Goal: Check status: Check status

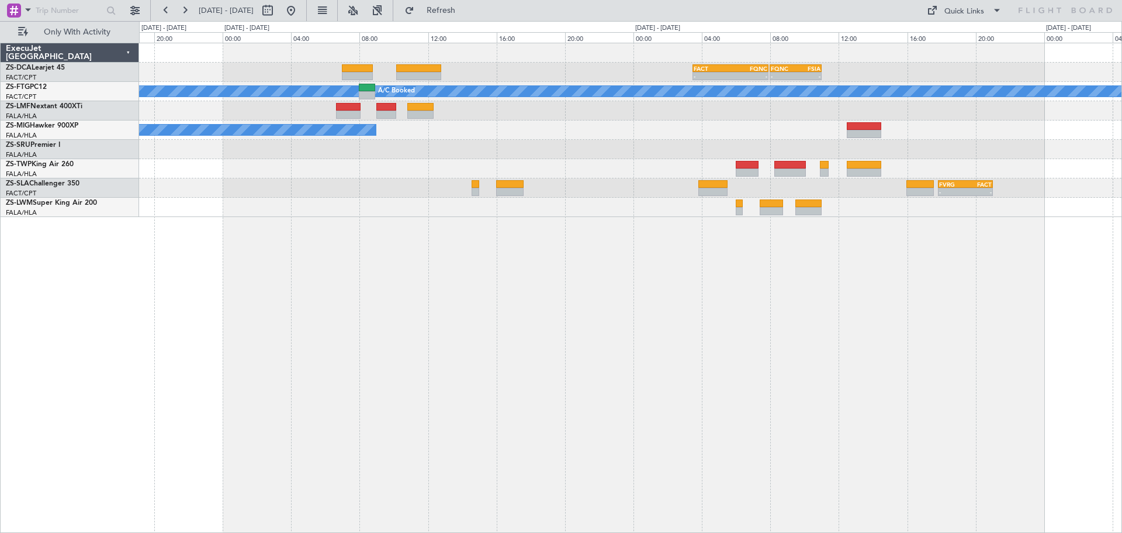
click at [613, 373] on div "- - FACT 03:30 Z FQNC 07:55 Z - - FQNC 08:00 Z FSIA 11:00 Z - - FSIA 05:50 Z FQ…" at bounding box center [630, 288] width 983 height 490
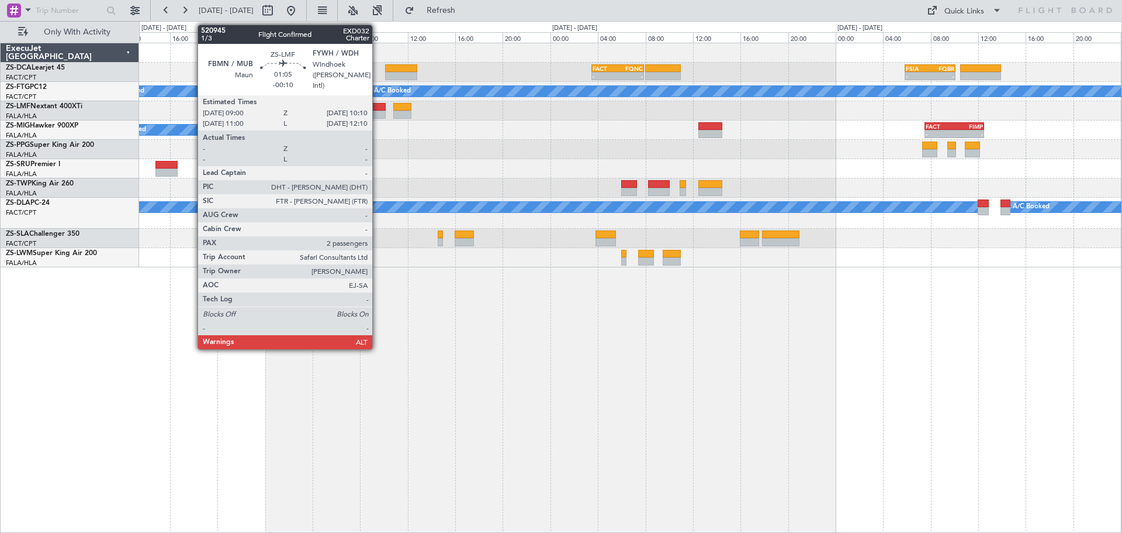
click at [378, 110] on div at bounding box center [379, 107] width 14 height 8
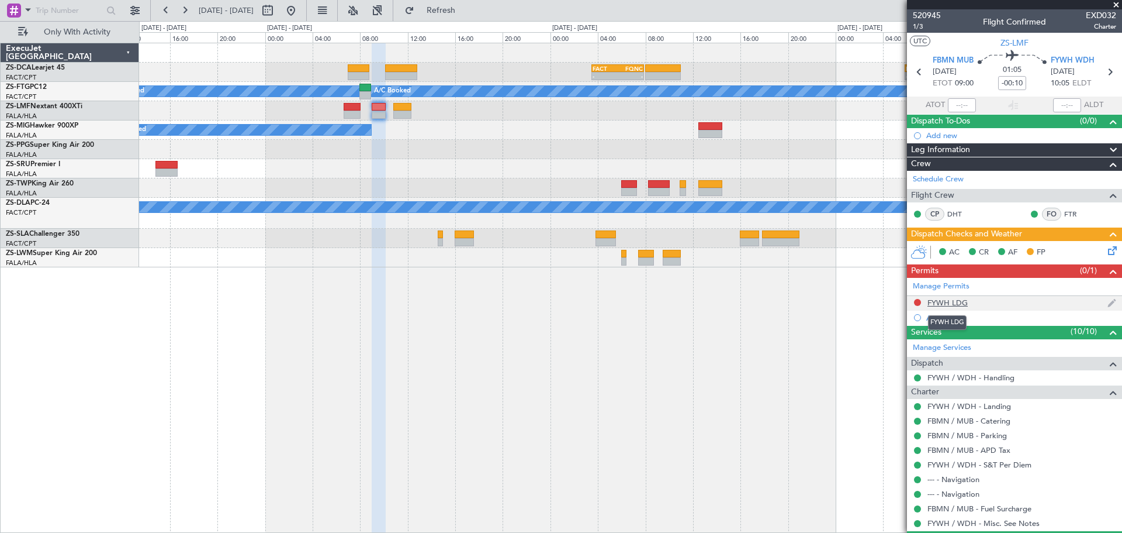
click at [944, 302] on div "FYWH LDG" at bounding box center [948, 303] width 40 height 10
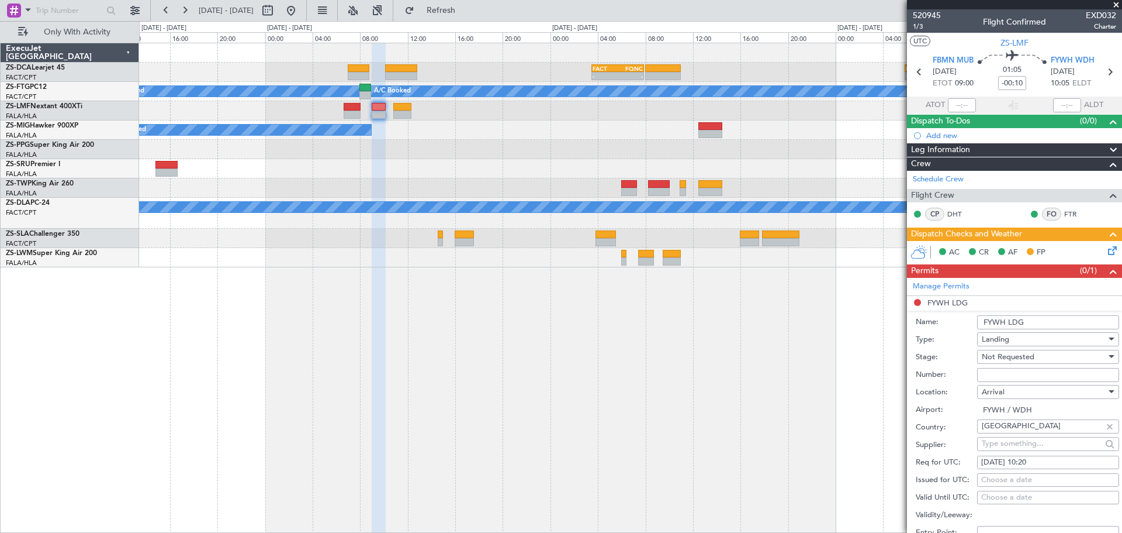
click at [1118, 5] on span at bounding box center [1117, 5] width 12 height 11
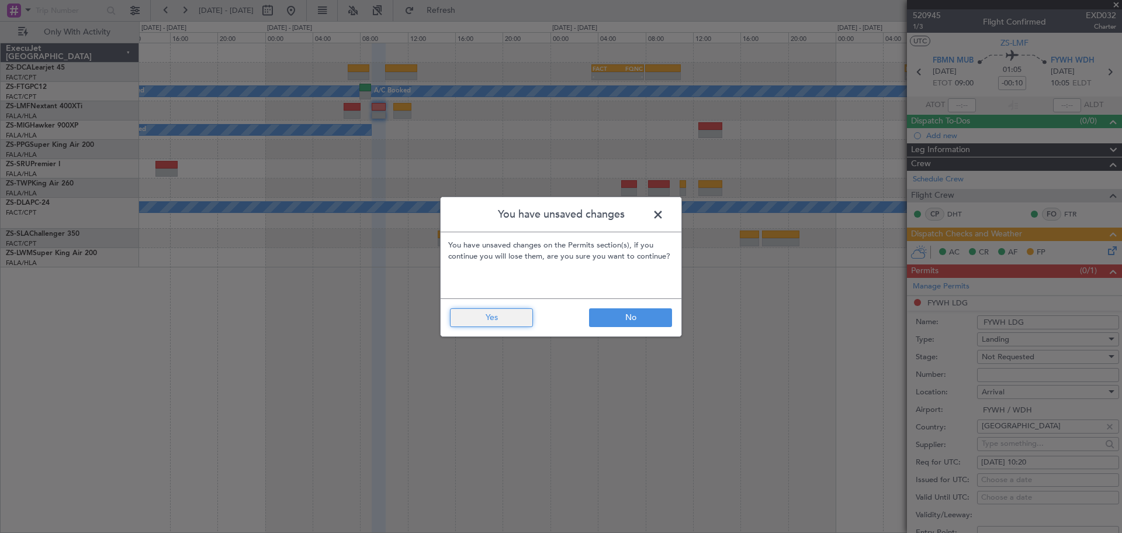
click at [505, 314] on button "Yes" at bounding box center [491, 317] width 83 height 19
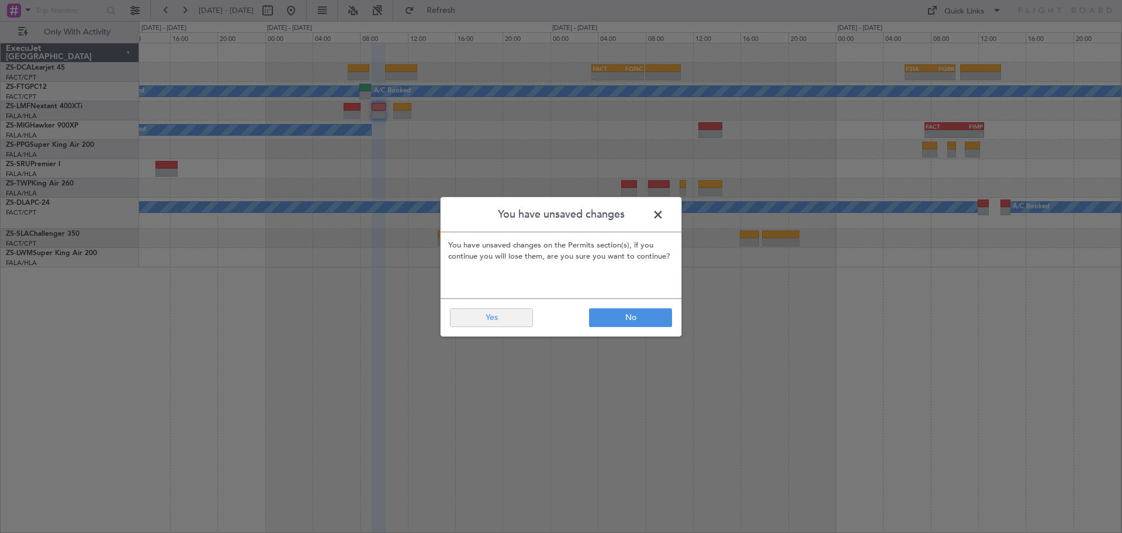
type input "0"
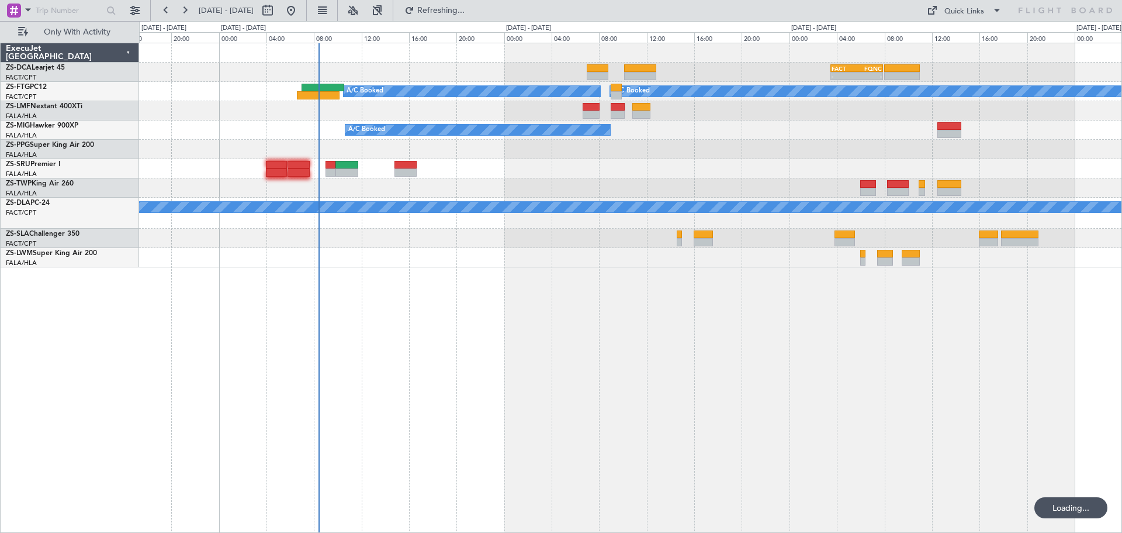
click at [533, 401] on div "- - FACT 03:30 Z FQNC 07:55 Z - - FSIA 05:50 Z FQBR 10:05 Z A/C Booked A/C Book…" at bounding box center [630, 288] width 983 height 490
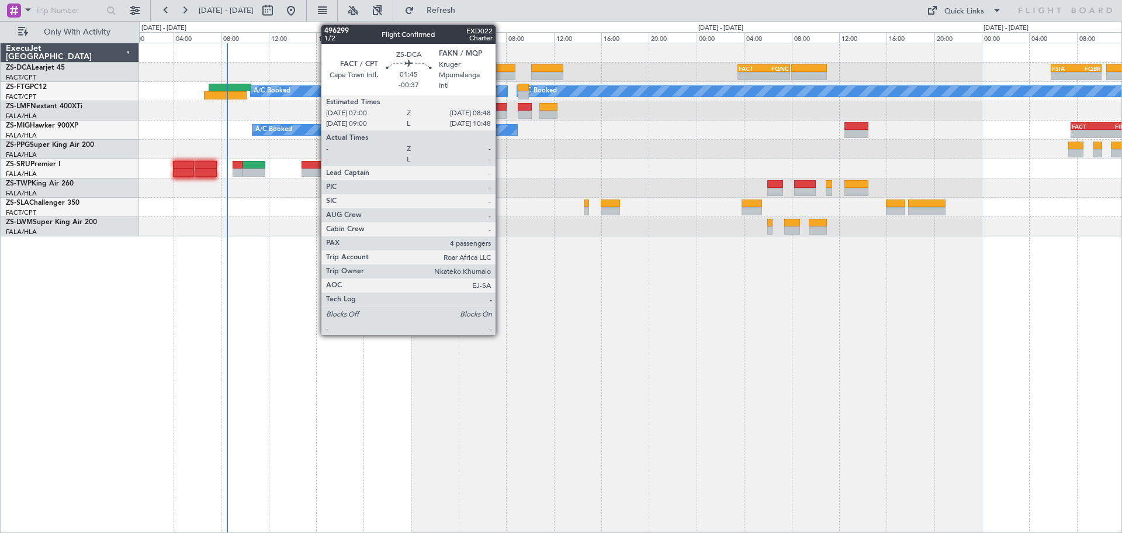
click at [501, 72] on div at bounding box center [505, 76] width 22 height 8
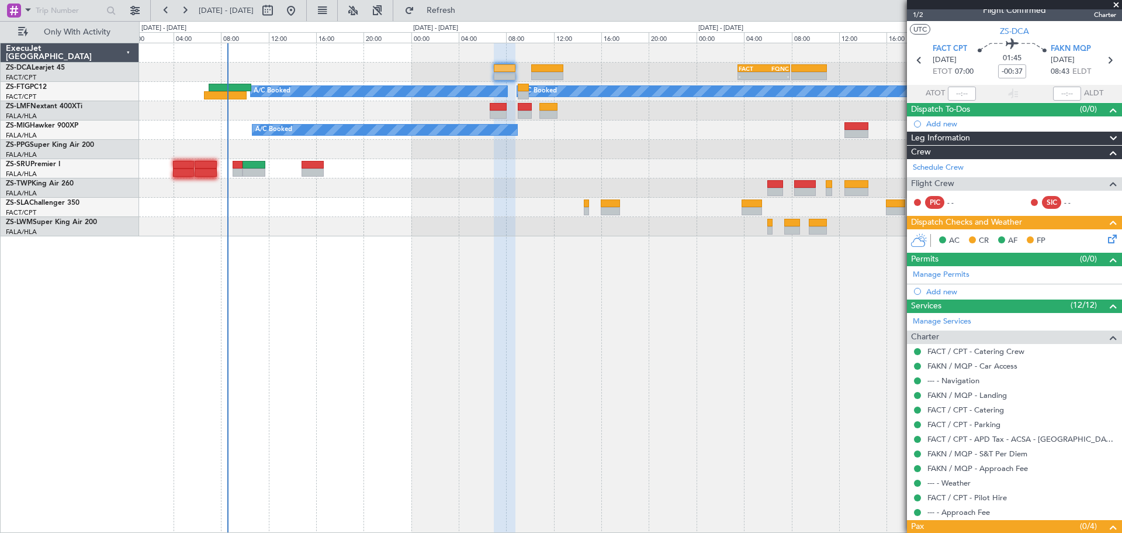
scroll to position [9, 0]
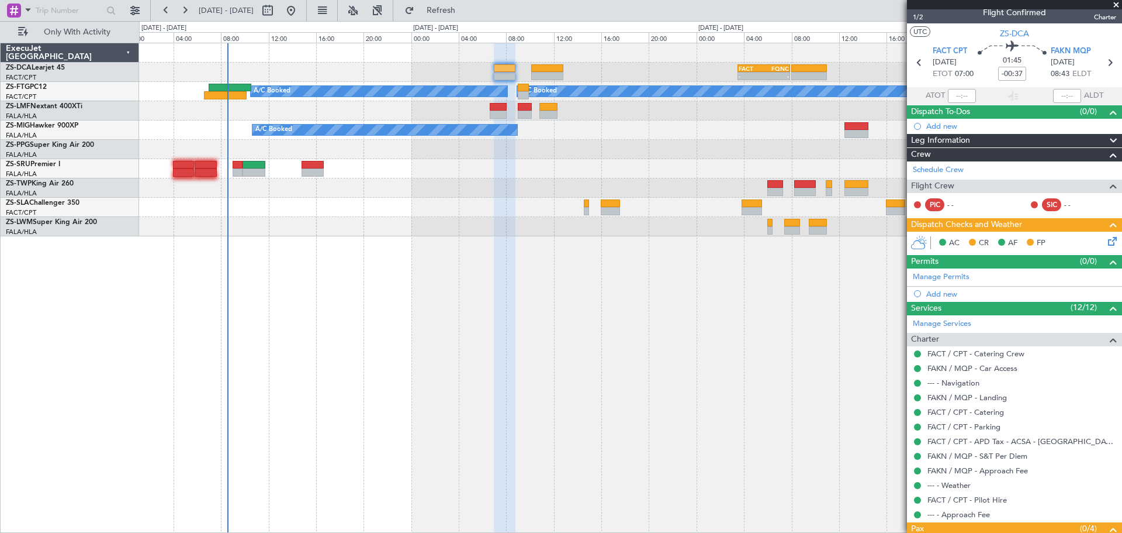
click at [1115, 2] on span at bounding box center [1117, 5] width 12 height 11
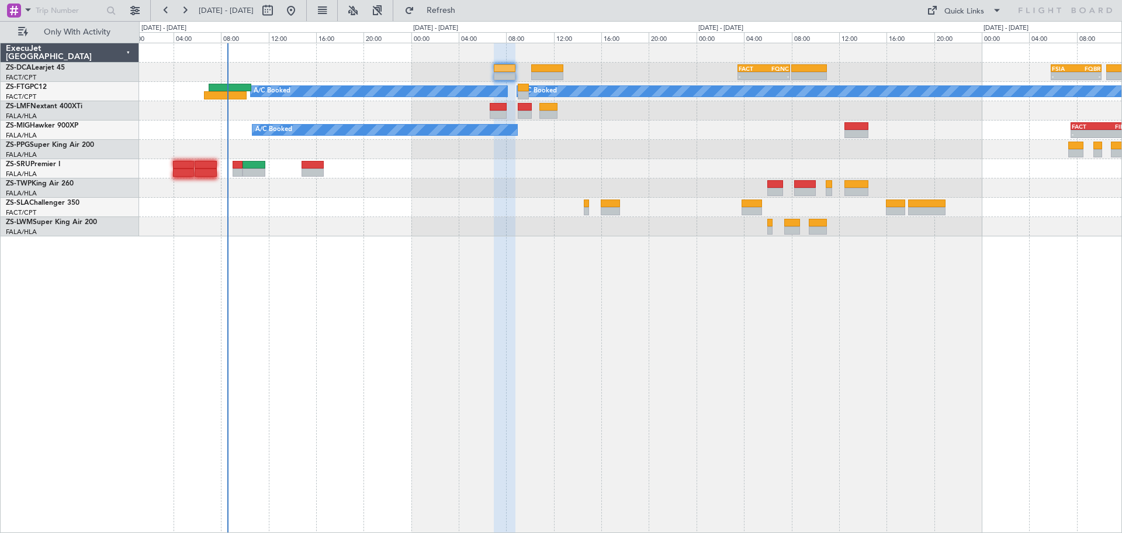
type input "0"
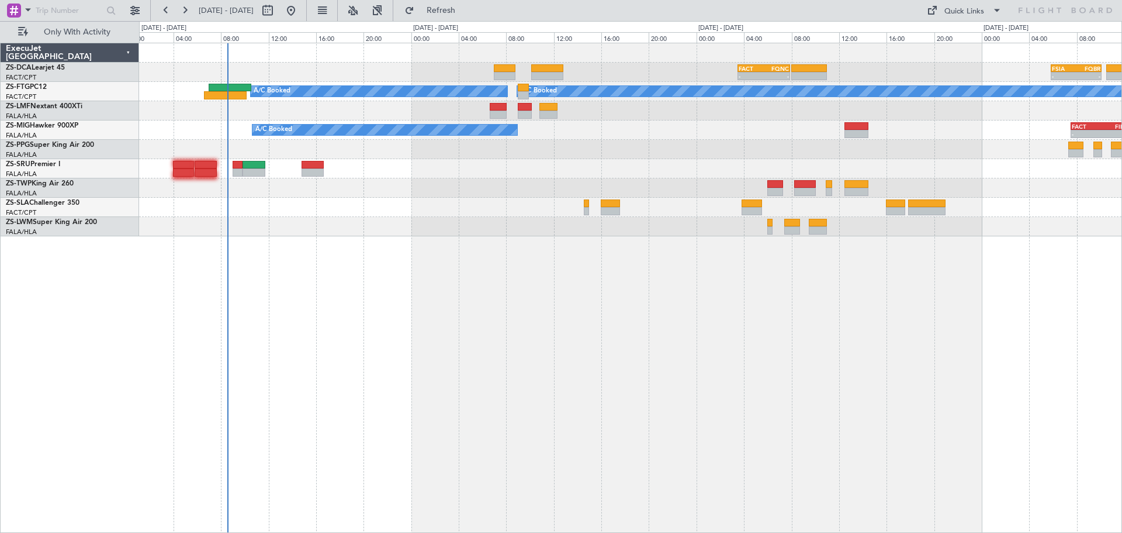
scroll to position [0, 0]
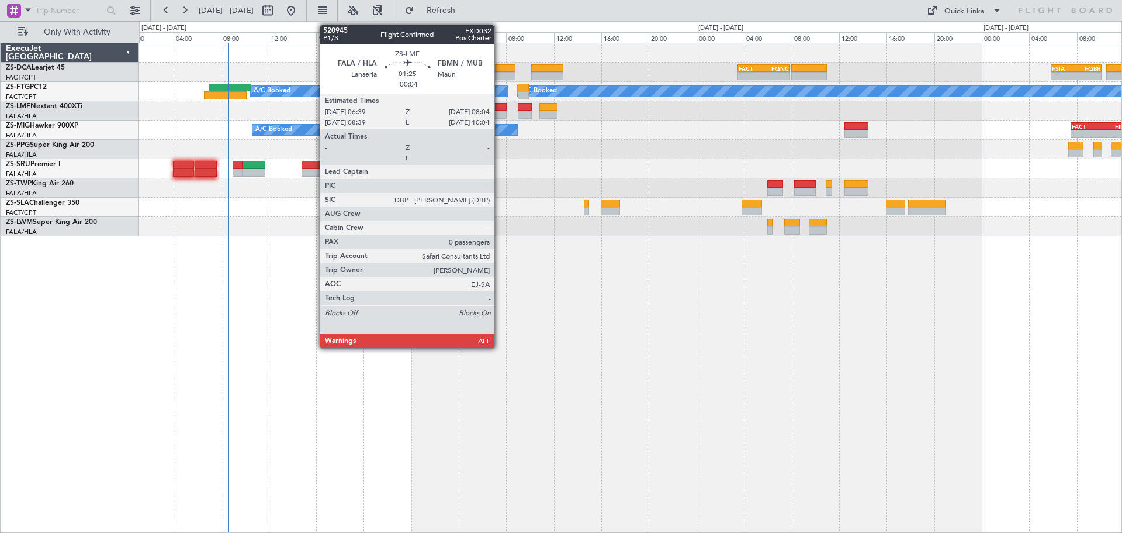
click at [500, 110] on div at bounding box center [498, 114] width 17 height 8
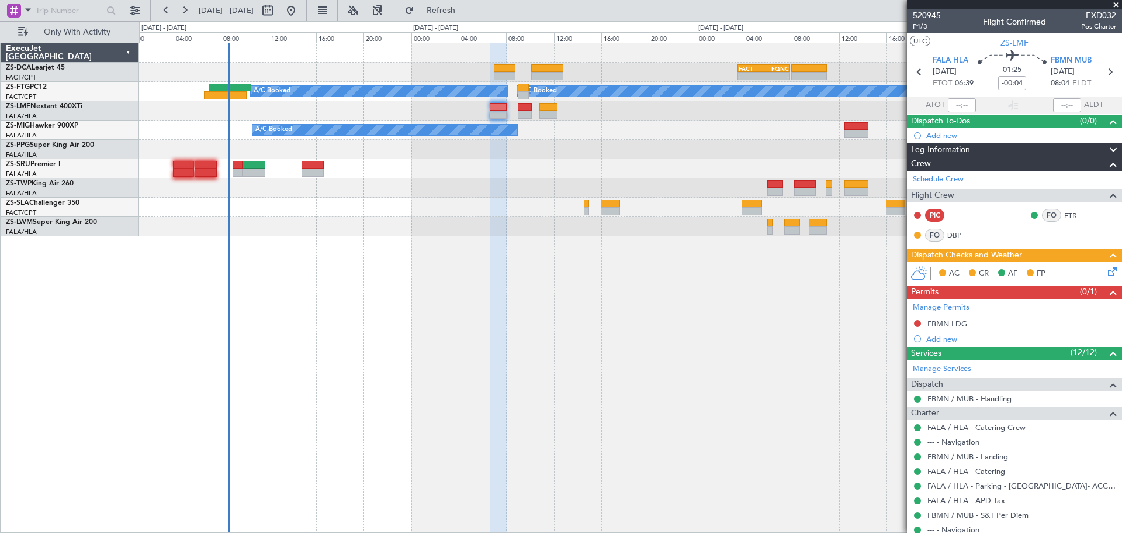
click at [1114, 7] on span at bounding box center [1117, 5] width 12 height 11
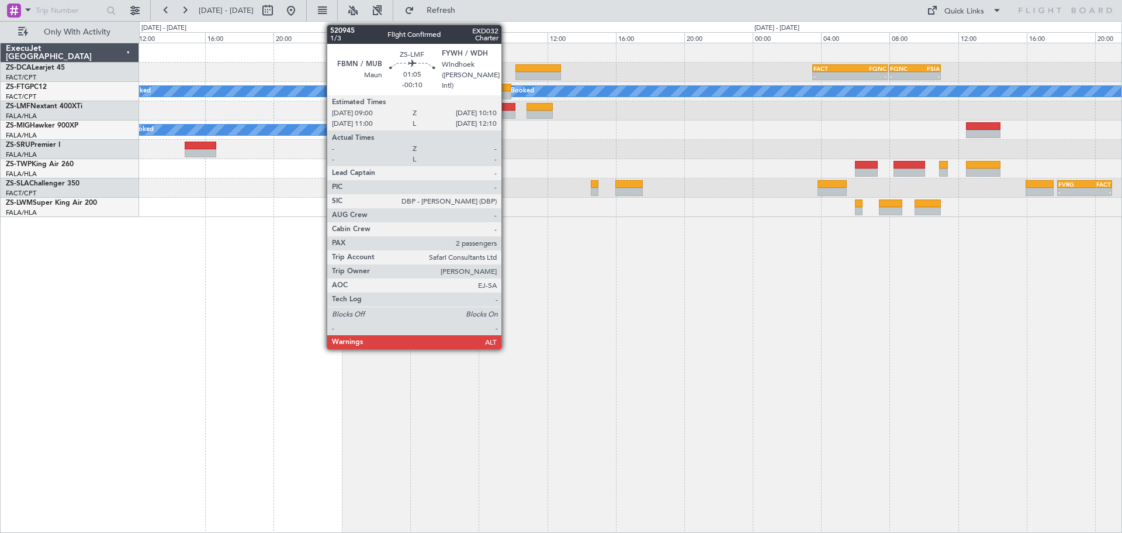
click at [507, 111] on div at bounding box center [506, 114] width 20 height 8
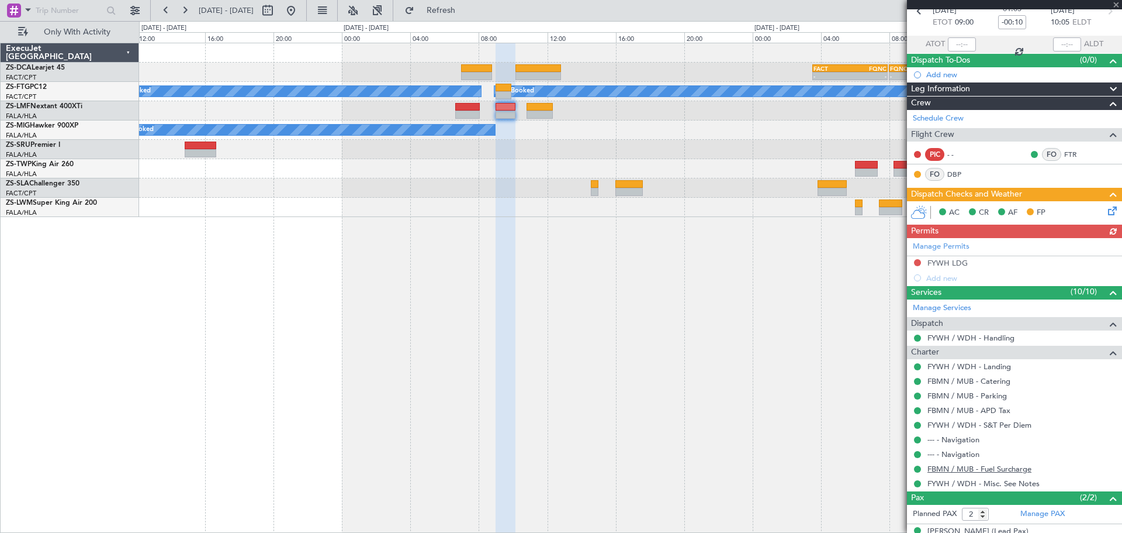
scroll to position [104, 0]
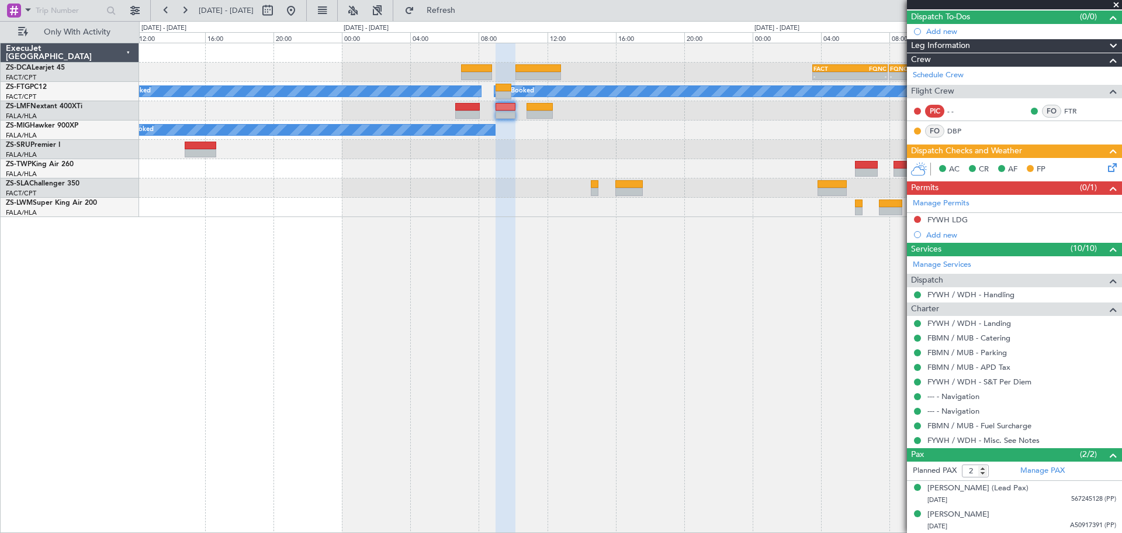
click at [1118, 2] on span at bounding box center [1117, 5] width 12 height 11
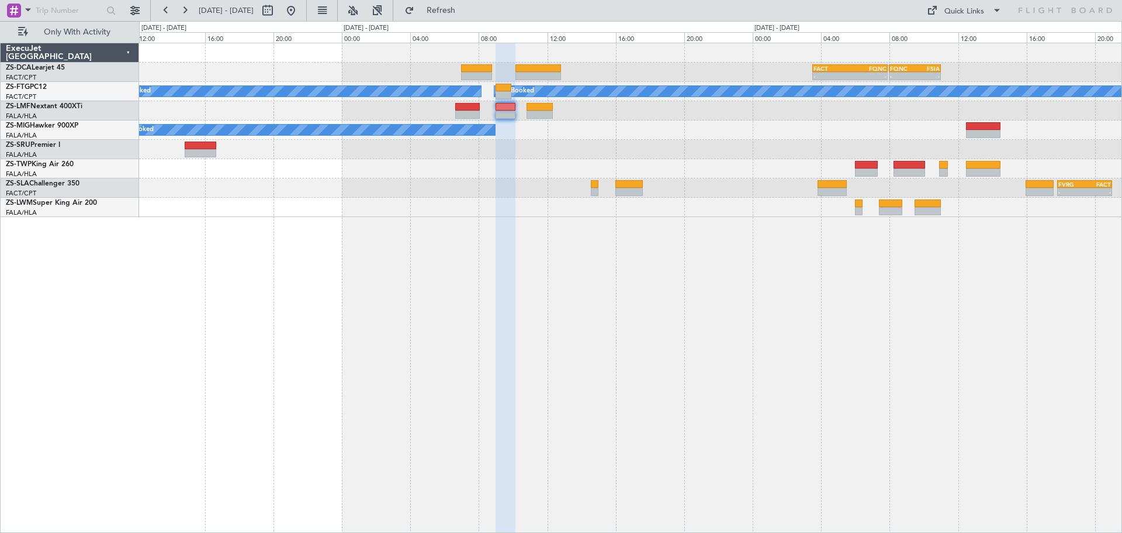
type input "0"
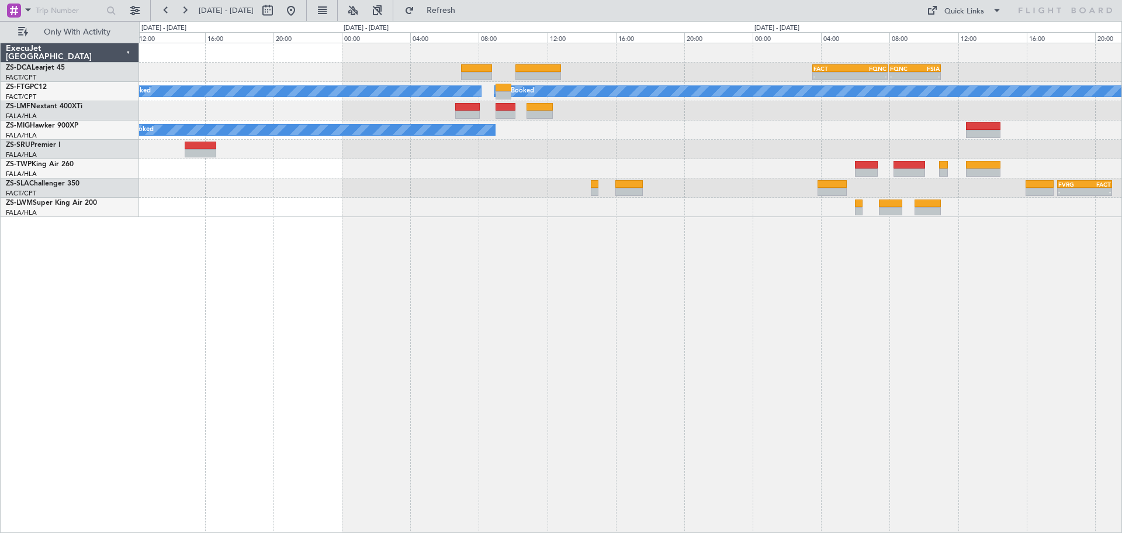
scroll to position [0, 0]
